Goal: Transaction & Acquisition: Purchase product/service

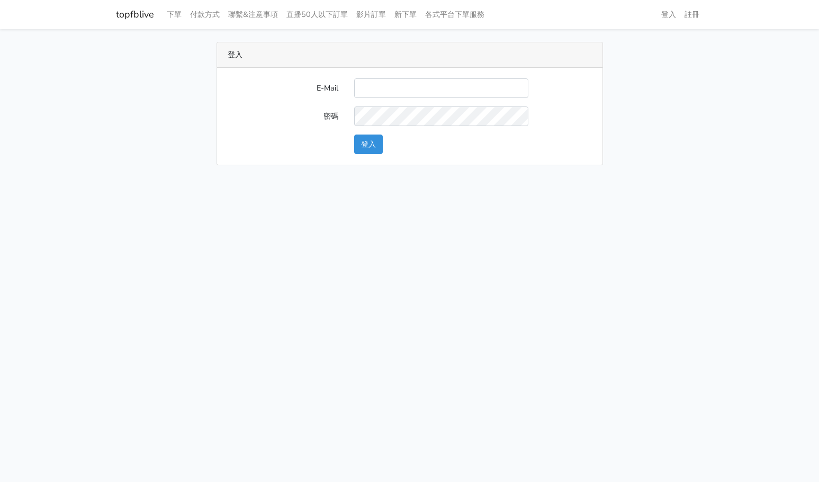
type input "[EMAIL_ADDRESS][DOMAIN_NAME]"
click at [353, 142] on div "登入" at bounding box center [472, 144] width 253 height 20
click at [361, 141] on button "登入" at bounding box center [368, 144] width 29 height 20
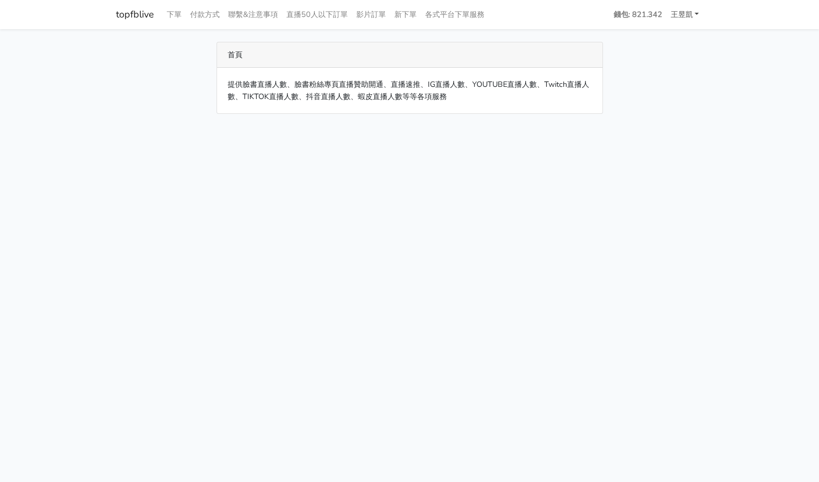
click at [682, 13] on link "王昱凱" at bounding box center [684, 14] width 37 height 21
click at [683, 14] on link "王昱凱" at bounding box center [684, 14] width 37 height 21
click at [651, 84] on div "首頁 提供臉書直播人數、臉書粉絲專頁直播贊助開通、直播速推、IG直播人數、YOUTUBE直播人數、Twitch直播人數、TIKTOK直播人數、抖音直播人數、蝦…" at bounding box center [409, 78] width 603 height 72
click at [130, 14] on link "topfblive" at bounding box center [135, 14] width 38 height 21
click at [170, 19] on link "下單" at bounding box center [173, 14] width 23 height 21
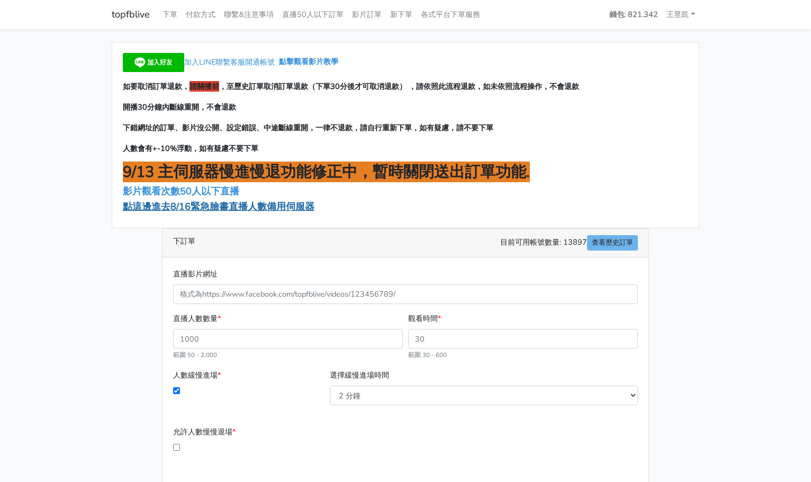
click at [232, 208] on span "點這邊進去8/16緊急臉書直播人數備用伺服器" at bounding box center [219, 206] width 192 height 13
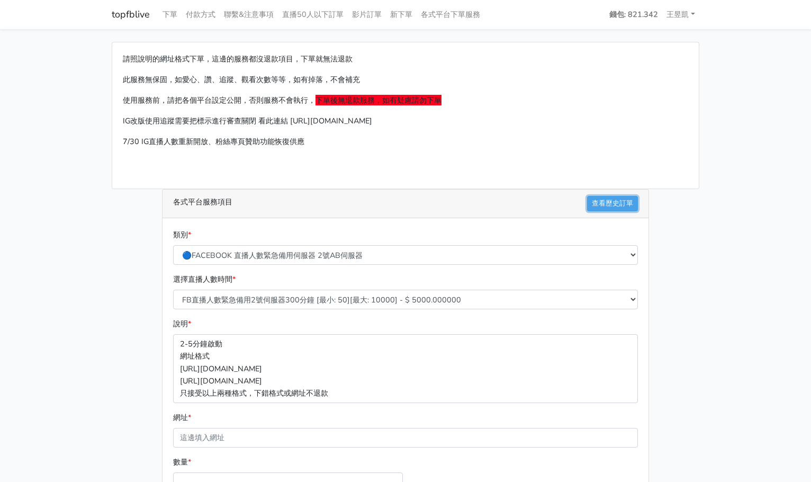
click at [608, 197] on link "查看歷史訂單" at bounding box center [612, 203] width 51 height 15
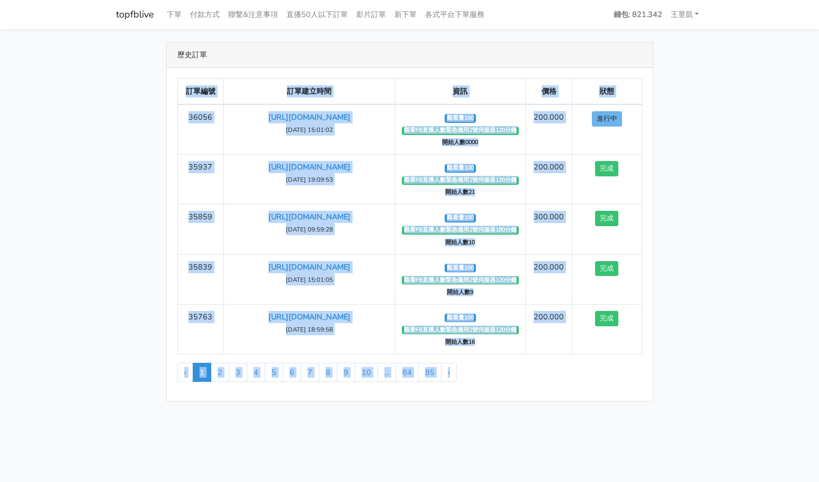
drag, startPoint x: 170, startPoint y: 187, endPoint x: 643, endPoint y: 420, distance: 527.1
click at [643, 414] on main "歷史訂單 訂單編號 訂單建立時間 資訊 價格 狀態 36056 https://www.facebook.com/NewTaipeiCityFA/videos…" at bounding box center [409, 221] width 819 height 385
drag, startPoint x: 643, startPoint y: 420, endPoint x: 168, endPoint y: 213, distance: 518.1
click at [168, 213] on main "歷史訂單 訂單編號 訂單建立時間 資訊 價格 狀態 36056 https://www.facebook.com/NewTaipeiCityFA/videos…" at bounding box center [409, 221] width 819 height 385
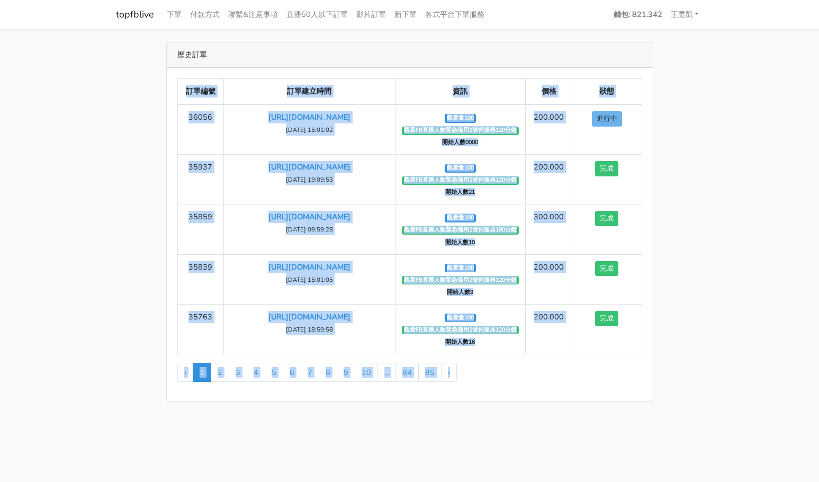
click at [168, 213] on div "訂單編號 訂單建立時間 資訊 價格 狀態 36056 https://www.facebook.com/NewTaipeiCityFA/videos/7901…" at bounding box center [410, 234] width 486 height 333
